Goal: Check status

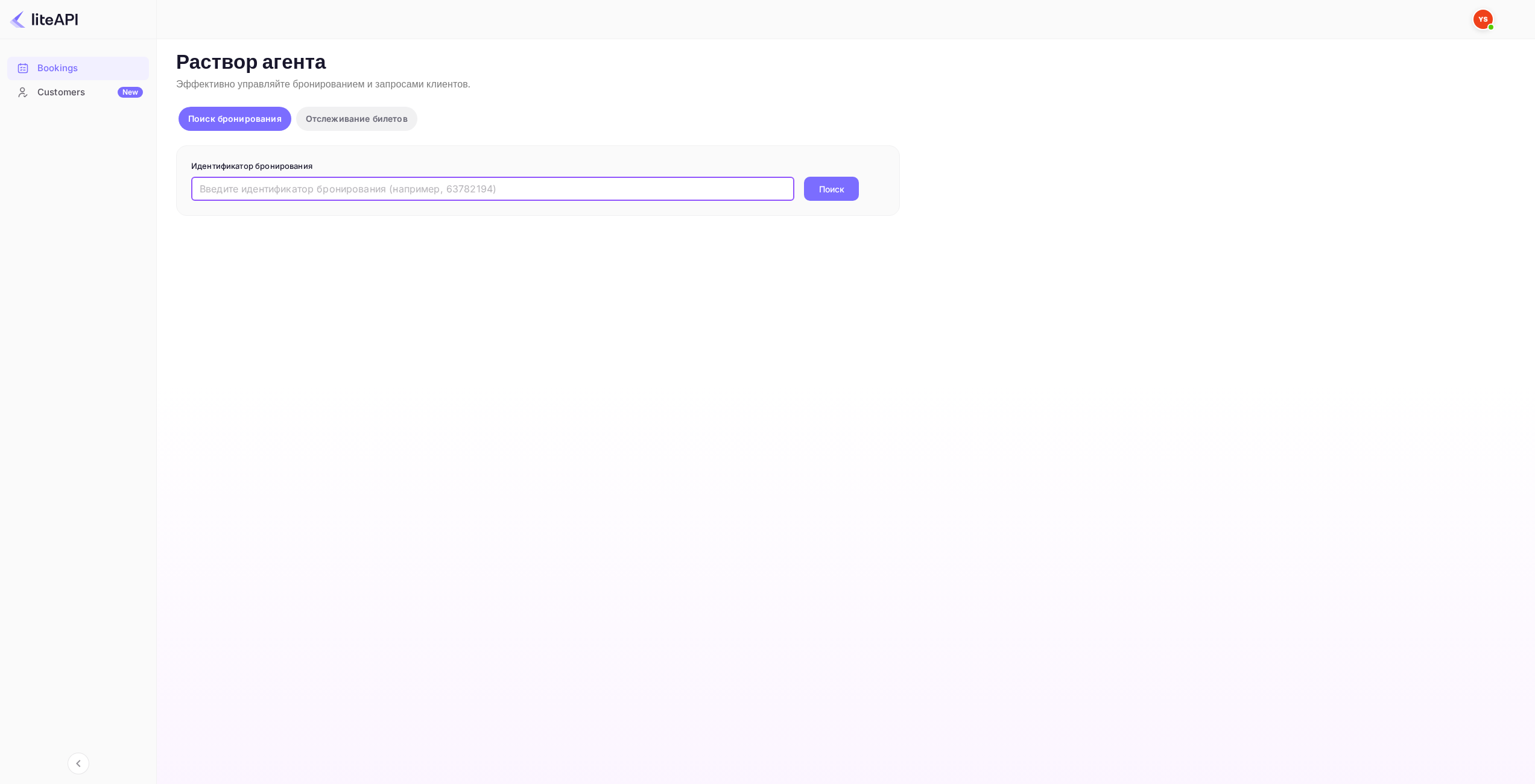
click at [509, 194] on input "text" at bounding box center [493, 188] width 603 height 24
drag, startPoint x: 854, startPoint y: 171, endPoint x: 844, endPoint y: 174, distance: 10.4
click at [852, 172] on p "Идентификатор бронирования" at bounding box center [538, 166] width 693 height 12
drag, startPoint x: 480, startPoint y: 189, endPoint x: 0, endPoint y: 278, distance: 488.2
click at [0, 278] on div "Бронирования Клиенты Новое Now you can check your travel website directly from …" at bounding box center [768, 392] width 1535 height 784
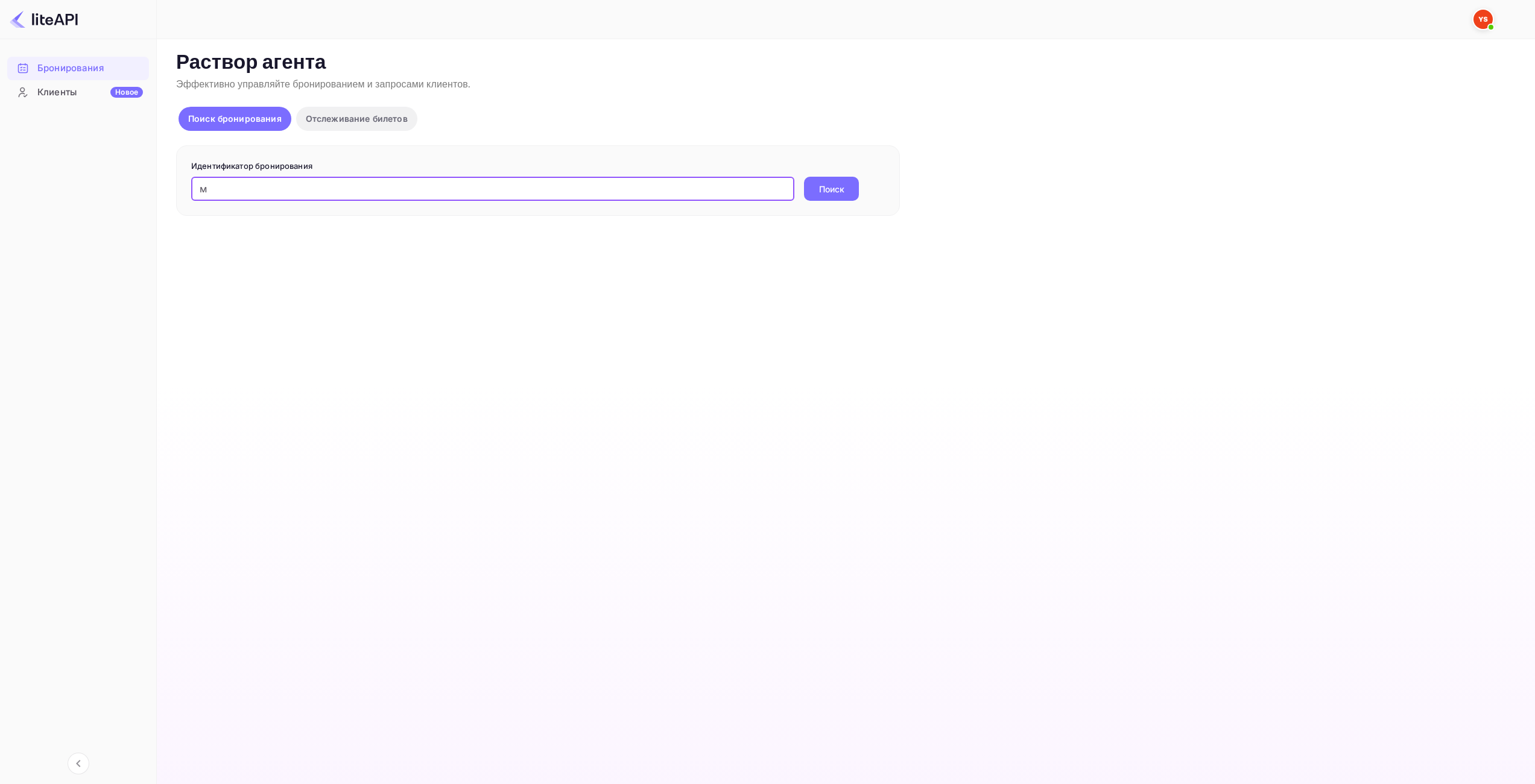
paste input "8951450"
type input "8951450"
click at [825, 183] on ya-tr-span "Поиск" at bounding box center [831, 189] width 25 height 13
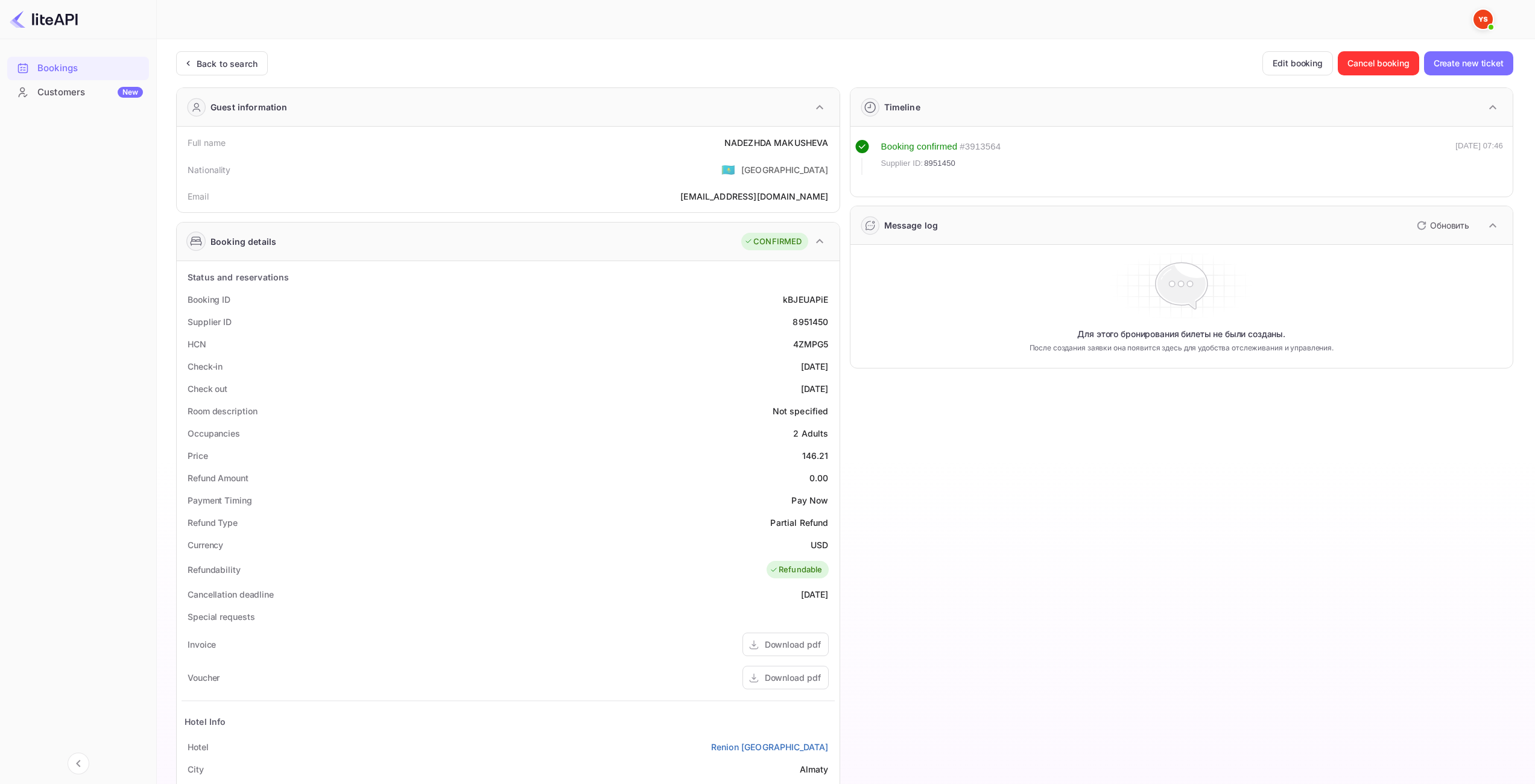
click at [818, 454] on div "146.21" at bounding box center [815, 456] width 26 height 13
copy div "146.21"
click at [822, 542] on div "USD" at bounding box center [819, 545] width 17 height 13
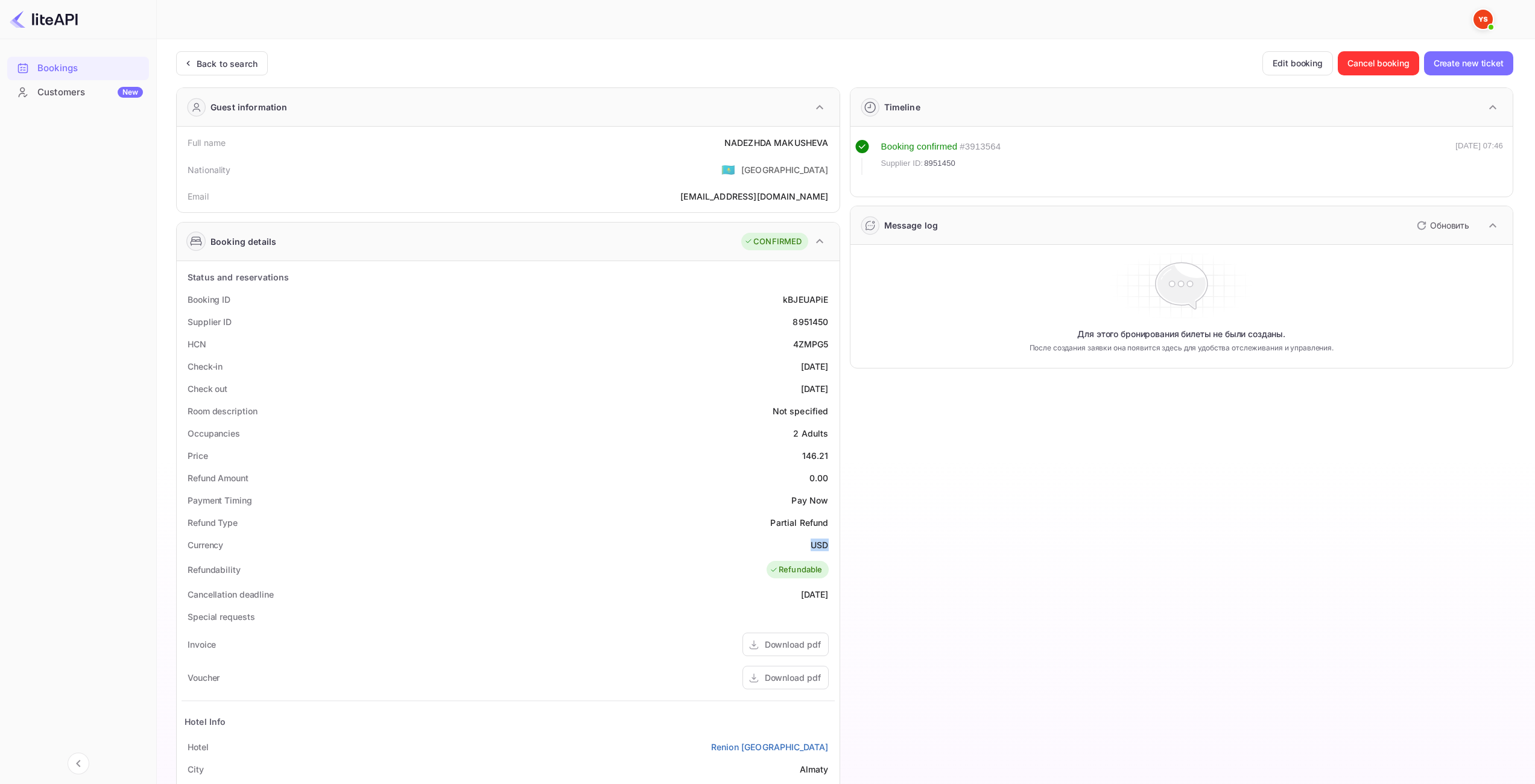
copy div "USD"
